Goal: Navigation & Orientation: Find specific page/section

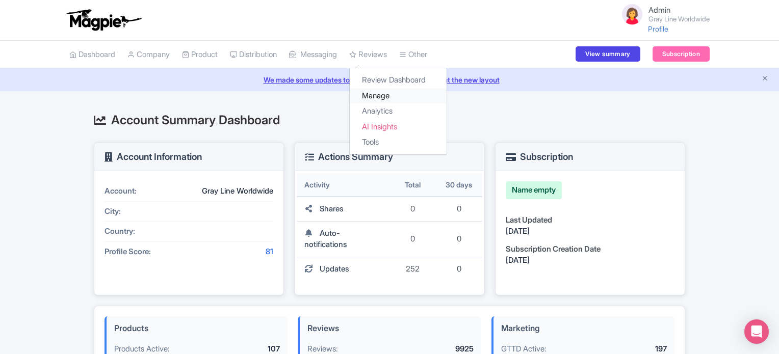
click at [386, 92] on link "Manage" at bounding box center [398, 96] width 97 height 16
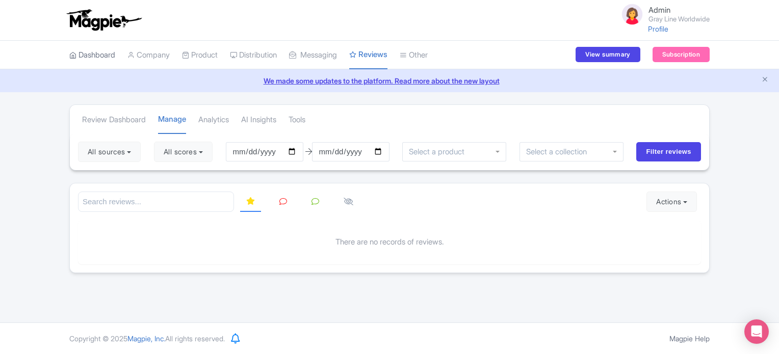
click at [102, 58] on link "Dashboard" at bounding box center [92, 55] width 46 height 28
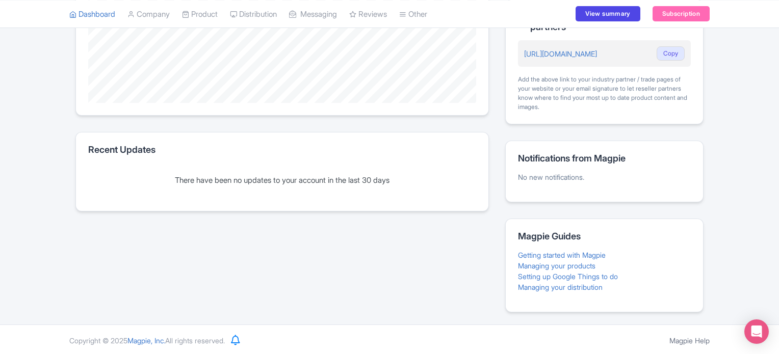
scroll to position [15, 0]
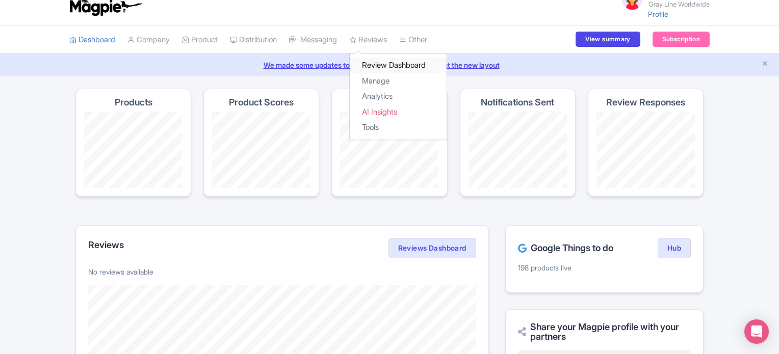
click at [381, 65] on link "Review Dashboard" at bounding box center [398, 66] width 97 height 16
